Goal: Check status: Check status

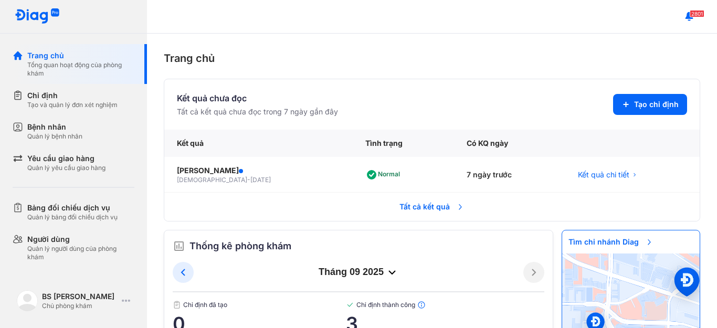
click at [422, 207] on span "Tất cả kết quả" at bounding box center [432, 206] width 78 height 23
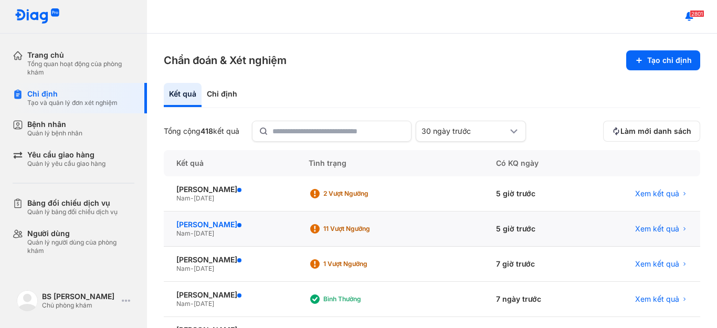
scroll to position [52, 0]
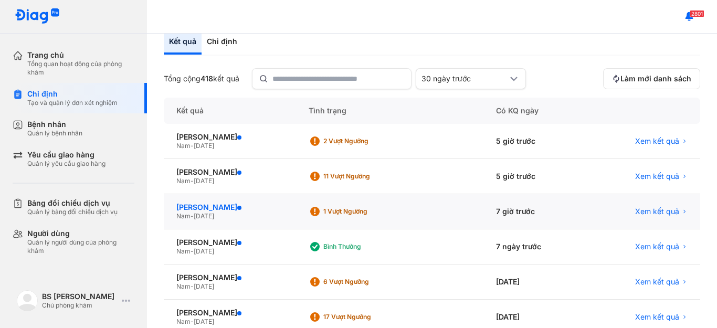
click at [218, 207] on div "[PERSON_NAME]" at bounding box center [229, 207] width 107 height 9
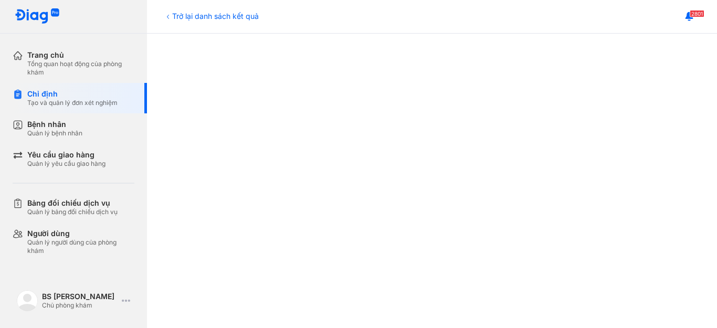
scroll to position [157, 0]
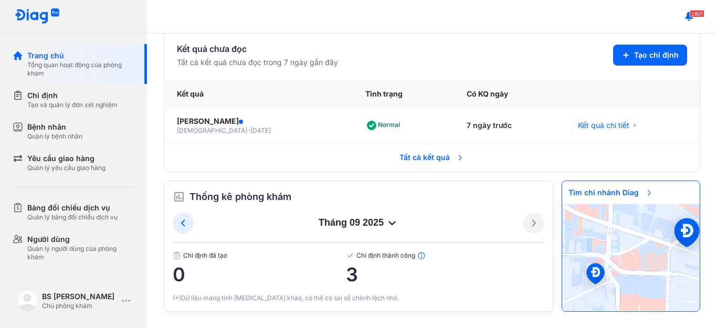
scroll to position [50, 0]
click at [430, 154] on span "Tất cả kết quả" at bounding box center [432, 156] width 78 height 23
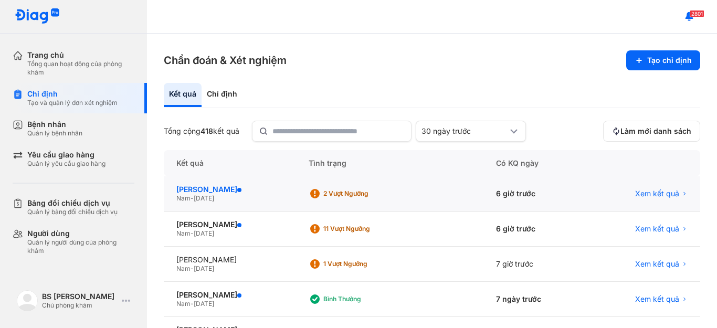
click at [231, 189] on div "[PERSON_NAME]" at bounding box center [229, 189] width 107 height 9
click at [230, 188] on div "[PERSON_NAME]" at bounding box center [229, 189] width 107 height 9
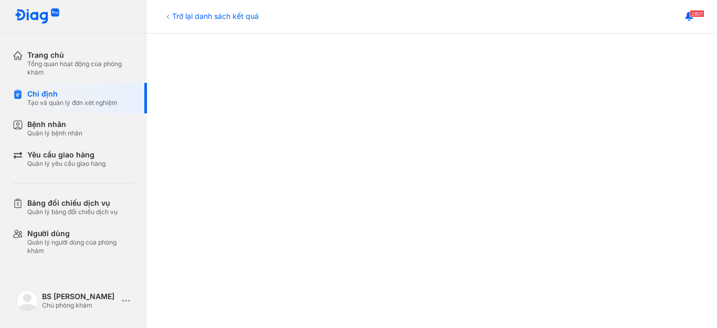
scroll to position [157, 0]
